Goal: Check status: Check status

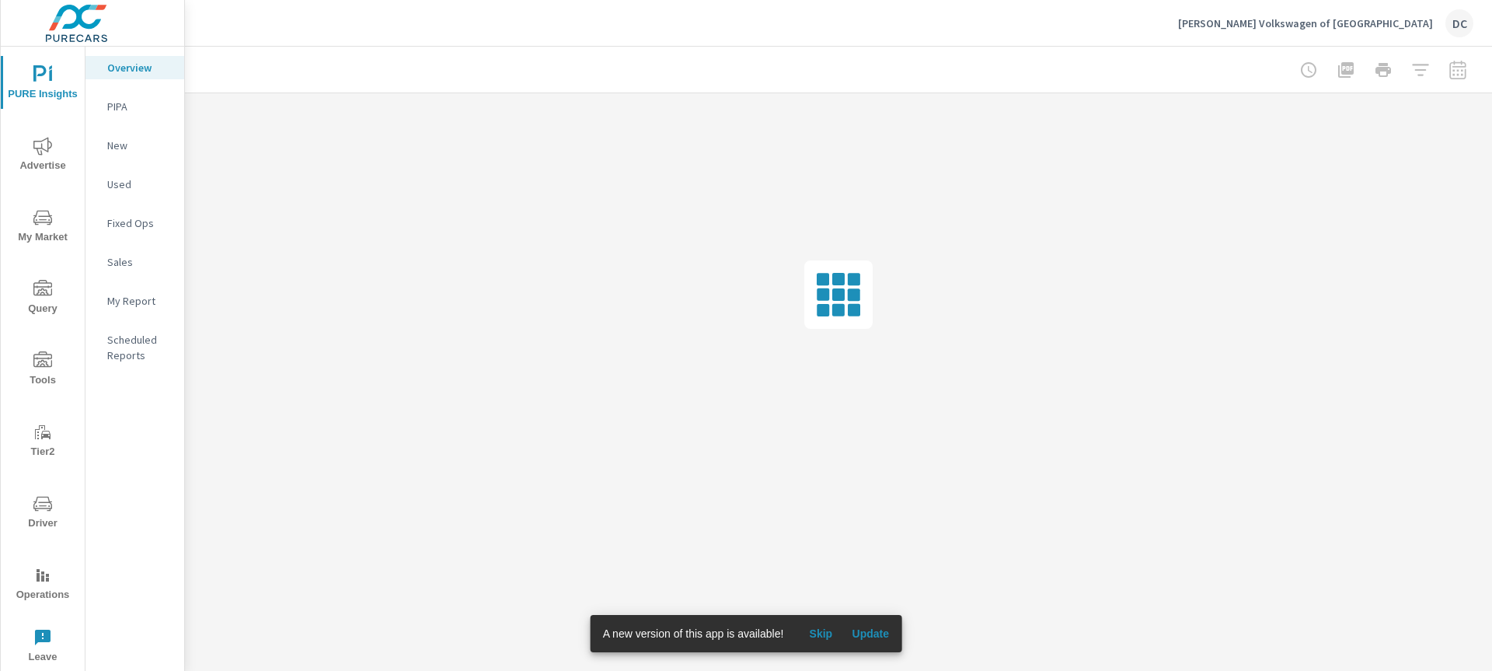
click at [870, 626] on span "Update" at bounding box center [870, 633] width 37 height 14
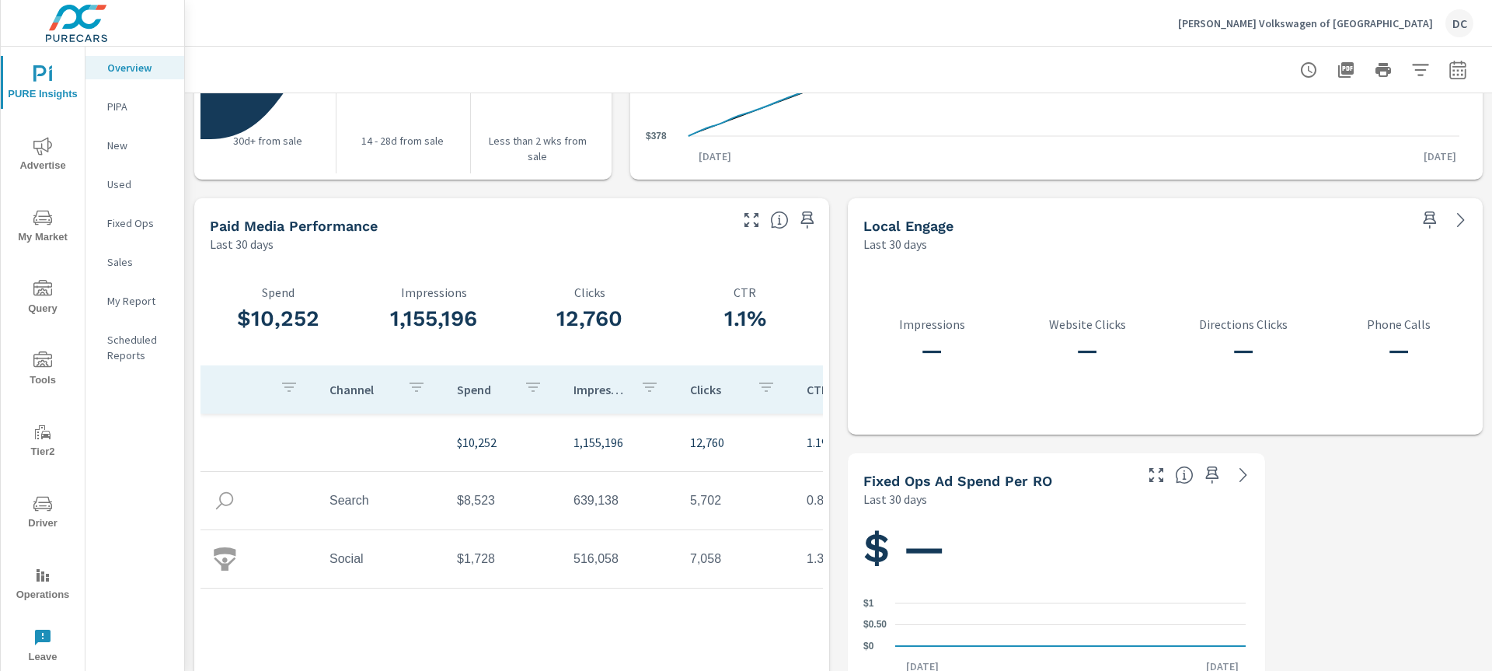
scroll to position [1972, 0]
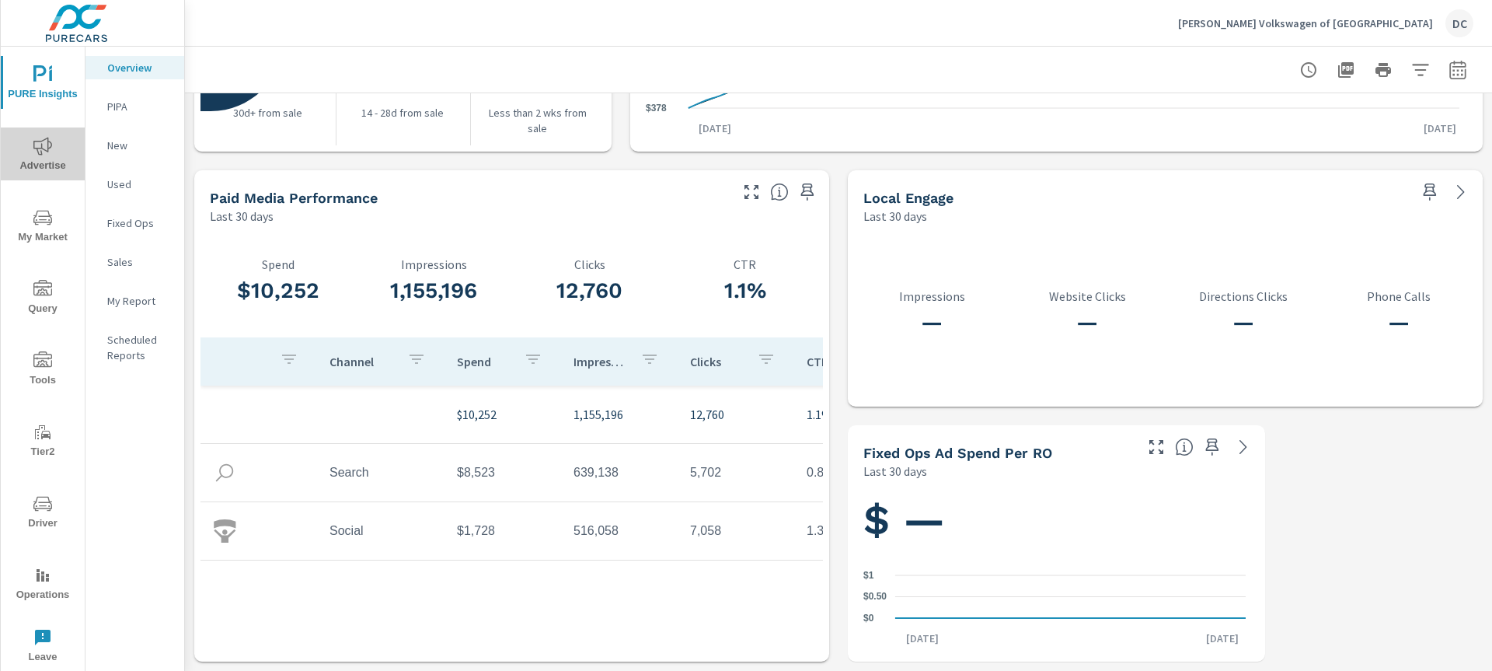
click at [52, 141] on span "Advertise" at bounding box center [42, 156] width 75 height 38
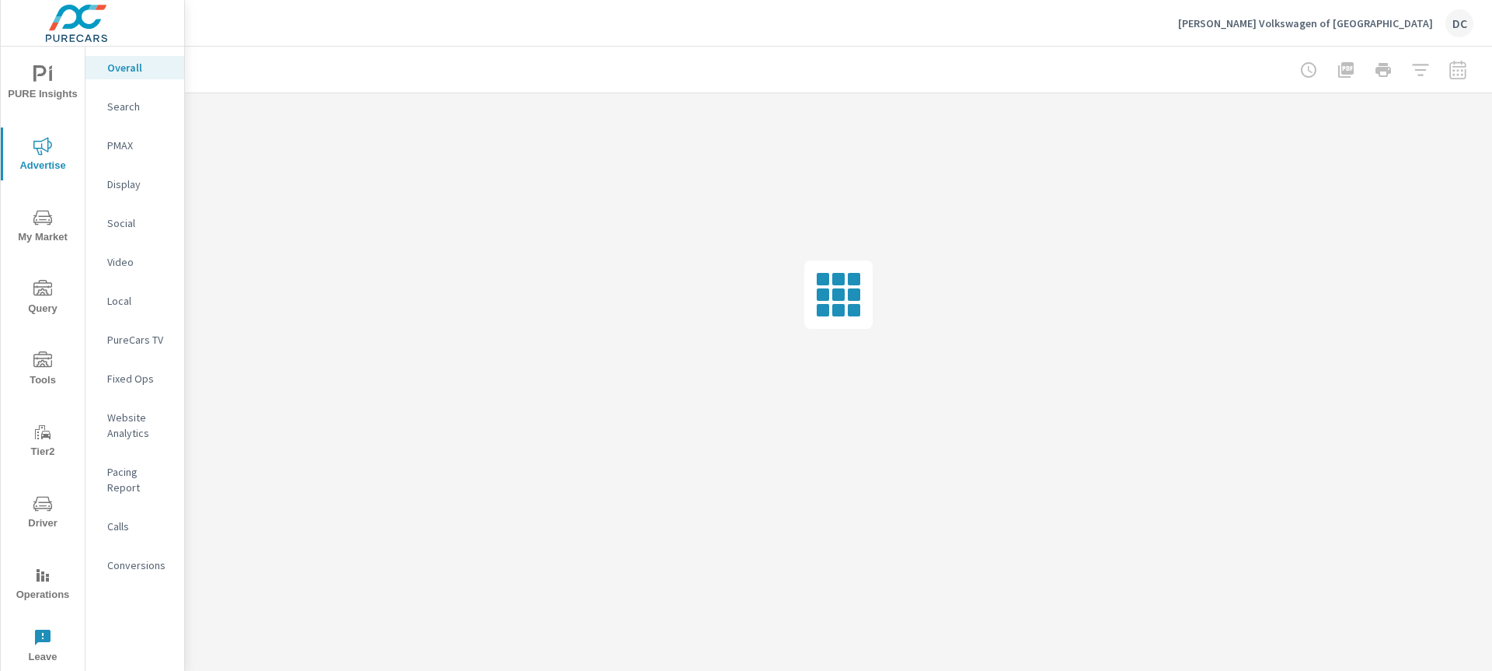
click at [124, 193] on div "Display" at bounding box center [134, 184] width 99 height 23
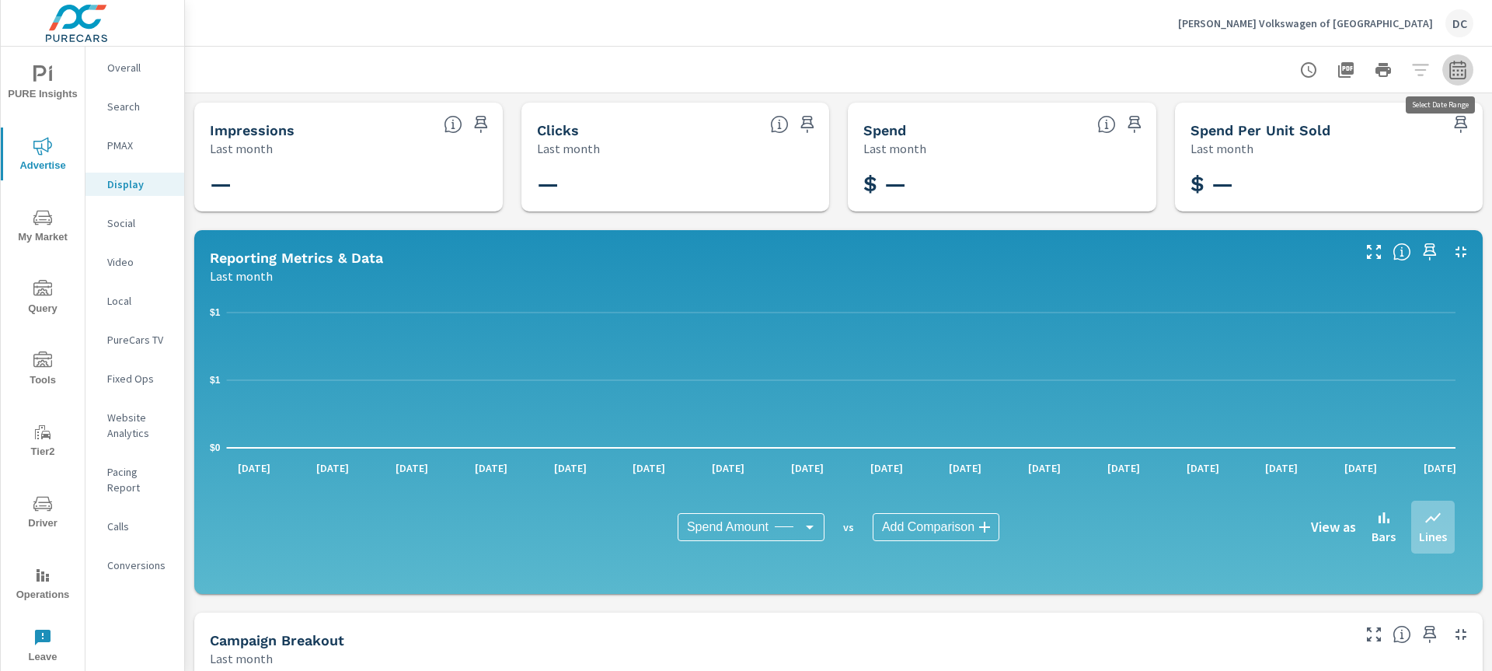
click at [1449, 72] on icon "button" at bounding box center [1458, 70] width 19 height 19
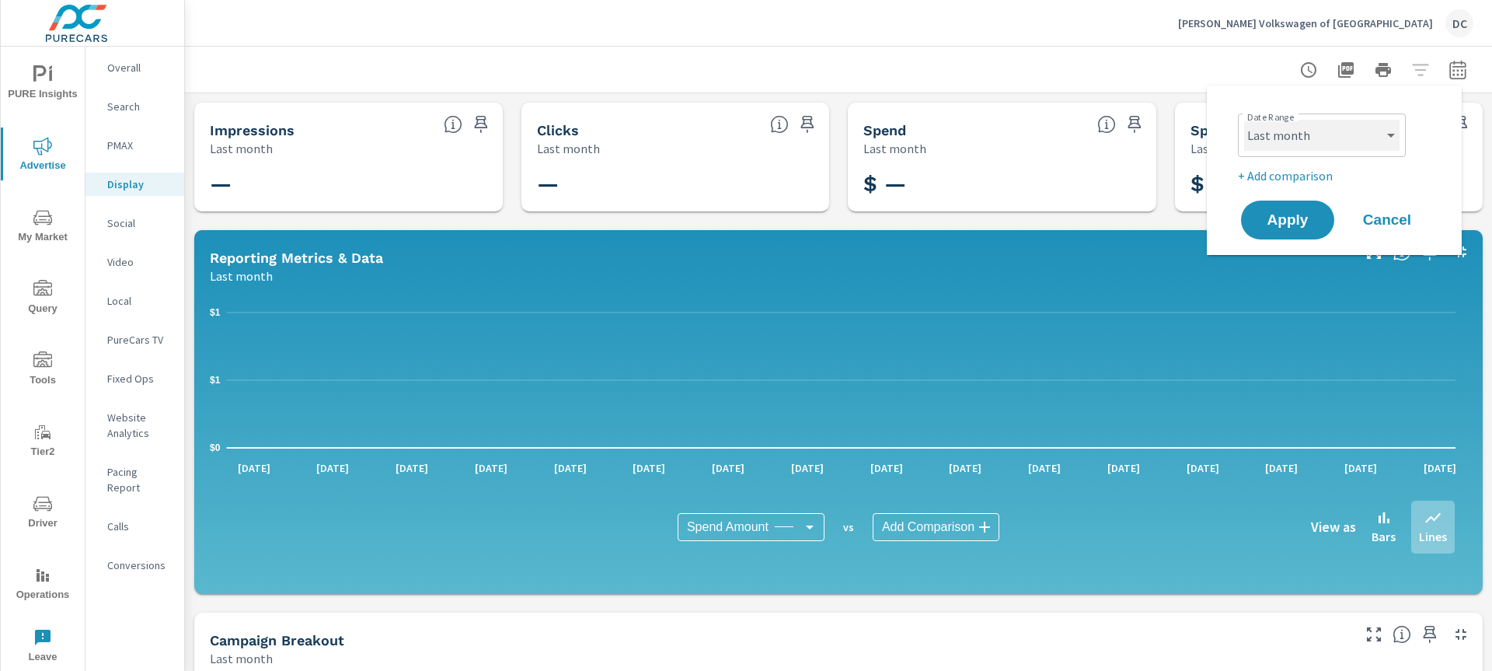
click at [1357, 145] on select "Custom [DATE] Last week Last 7 days Last 14 days Last 30 days Last 45 days Last…" at bounding box center [1321, 135] width 155 height 31
select select "Last 14 days"
click at [1301, 228] on button "Apply" at bounding box center [1288, 220] width 96 height 40
